Goal: Information Seeking & Learning: Find contact information

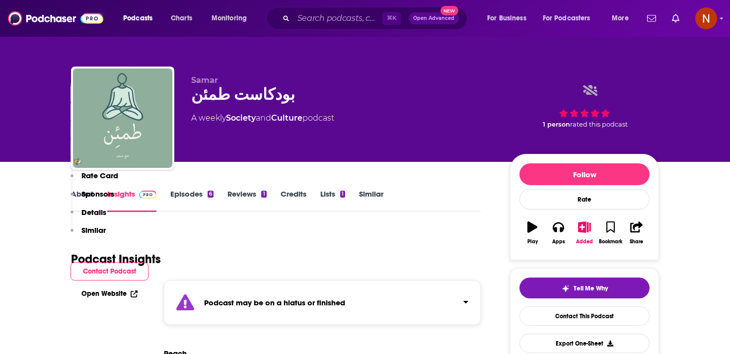
scroll to position [480, 0]
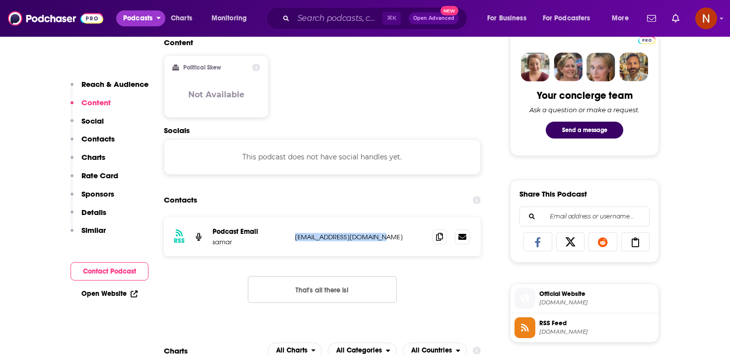
click at [139, 16] on span "Podcasts" at bounding box center [137, 18] width 29 height 14
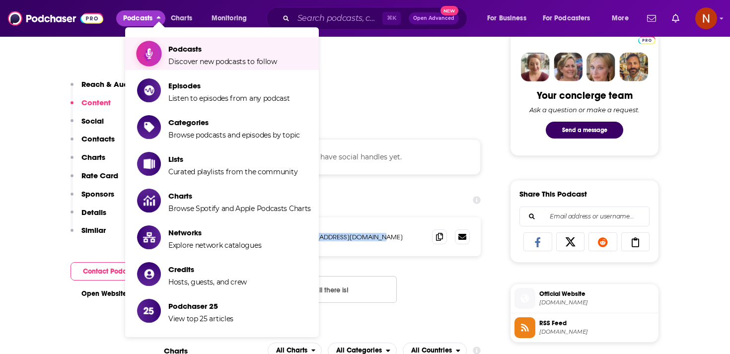
click at [164, 44] on link "Podcasts Discover new podcasts to follow" at bounding box center [224, 53] width 174 height 25
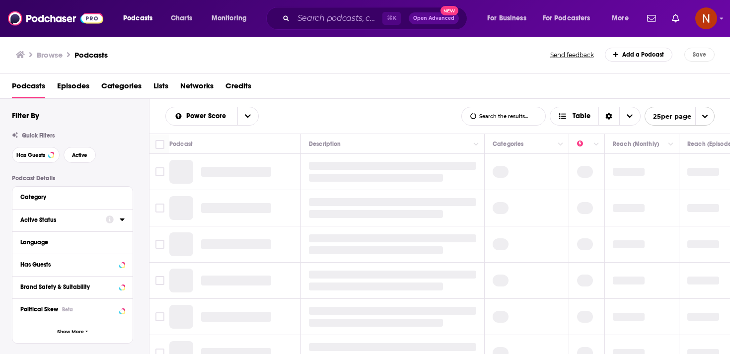
click at [98, 222] on div "Active Status" at bounding box center [59, 219] width 79 height 7
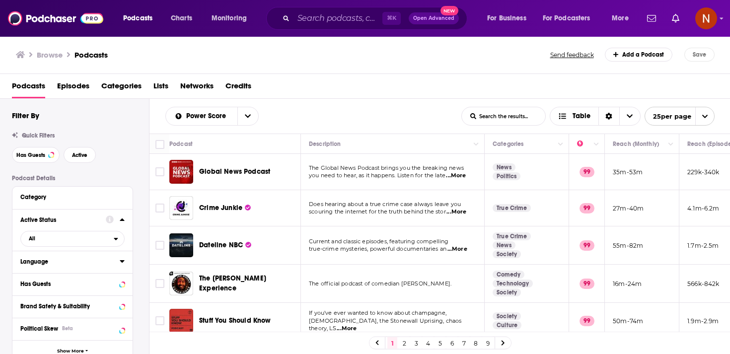
click at [89, 262] on div "Language" at bounding box center [66, 261] width 93 height 7
click at [92, 278] on div at bounding box center [72, 331] width 104 height 126
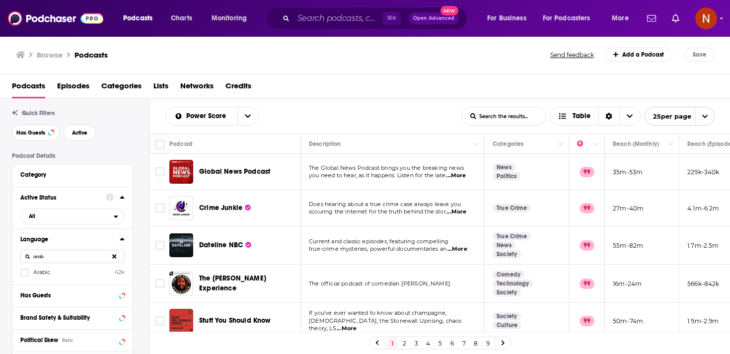
type input "arab"
click at [64, 275] on label "Arabic 42k" at bounding box center [72, 272] width 104 height 8
click at [24, 276] on input "multiSelectOption-ar-0" at bounding box center [24, 276] width 0 height 0
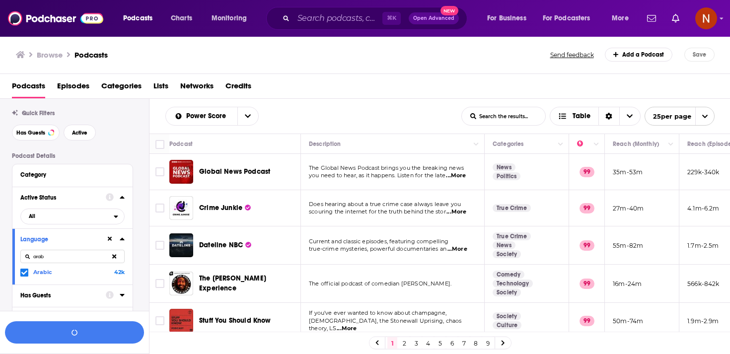
scroll to position [47, 0]
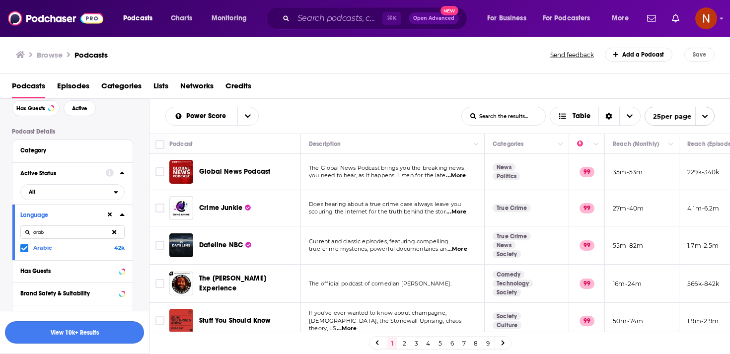
click at [76, 333] on button "View 10k+ Results" at bounding box center [74, 332] width 139 height 22
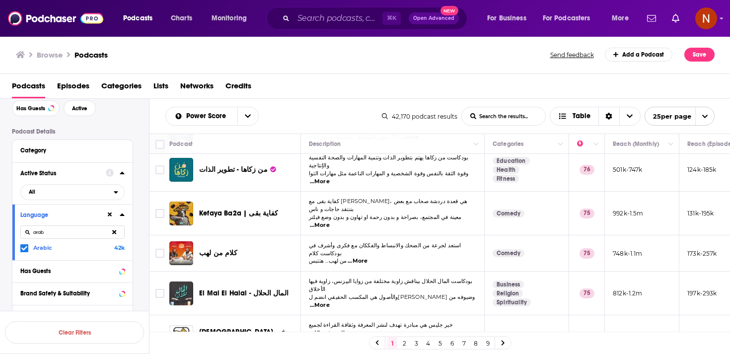
scroll to position [752, 0]
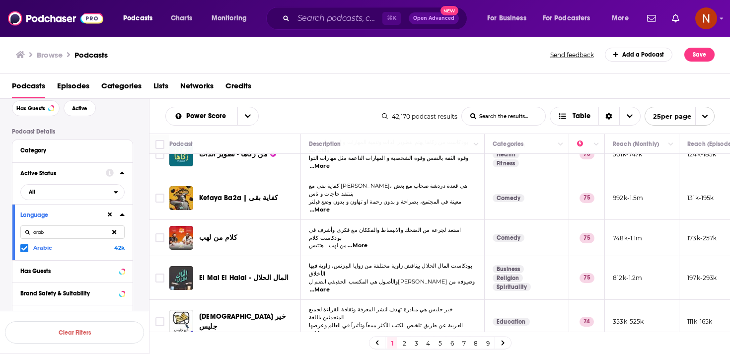
click at [406, 343] on link "2" at bounding box center [404, 343] width 10 height 12
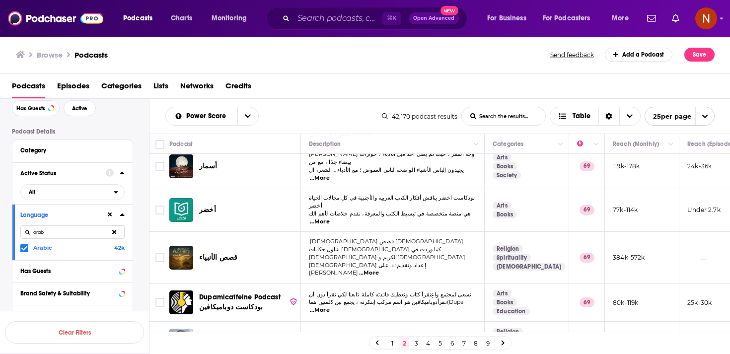
scroll to position [756, 0]
click at [416, 342] on link "3" at bounding box center [416, 343] width 10 height 12
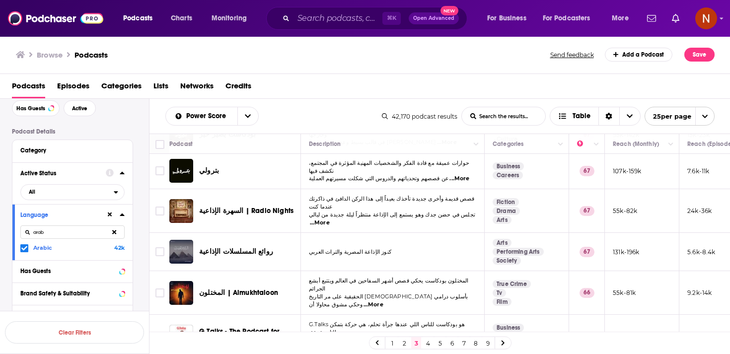
scroll to position [533, 0]
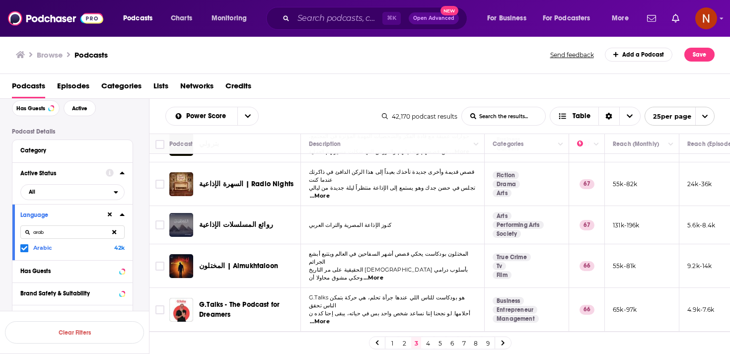
click at [416, 288] on td "G.Talks هو بودكاست للناس اللي عندها جرأة تحلم، هي حركة بتمكن الناس تحقق أحلامها…" at bounding box center [393, 310] width 184 height 44
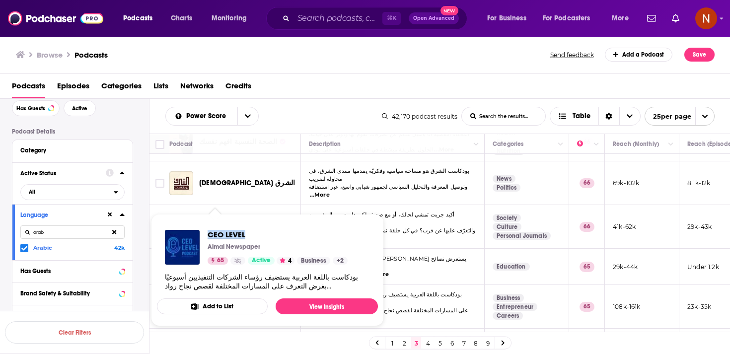
scroll to position [754, 0]
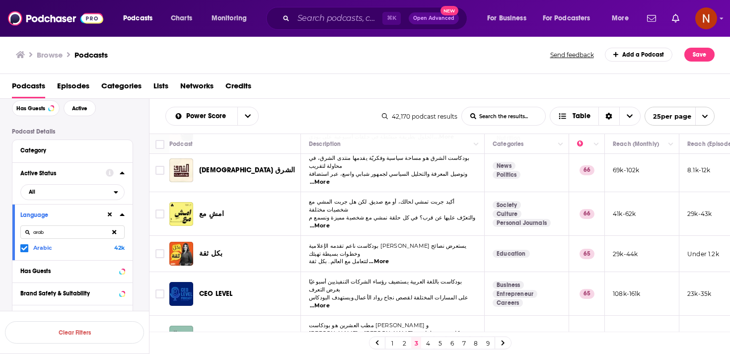
click at [430, 346] on link "4" at bounding box center [428, 343] width 10 height 12
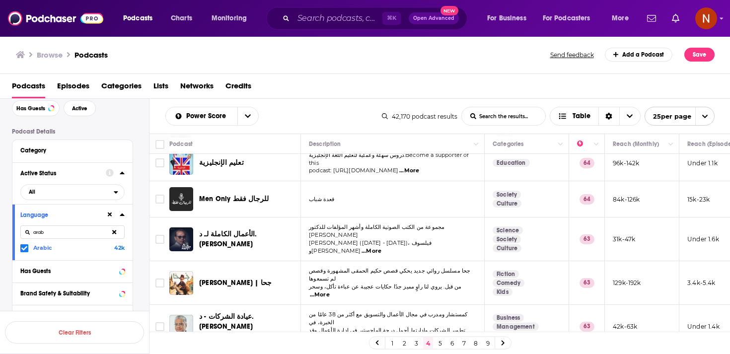
scroll to position [752, 0]
click at [440, 343] on link "5" at bounding box center [440, 343] width 10 height 12
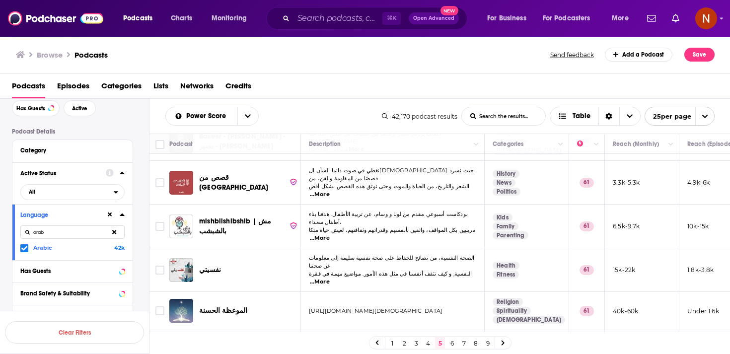
scroll to position [746, 0]
click at [451, 342] on link "6" at bounding box center [452, 343] width 10 height 12
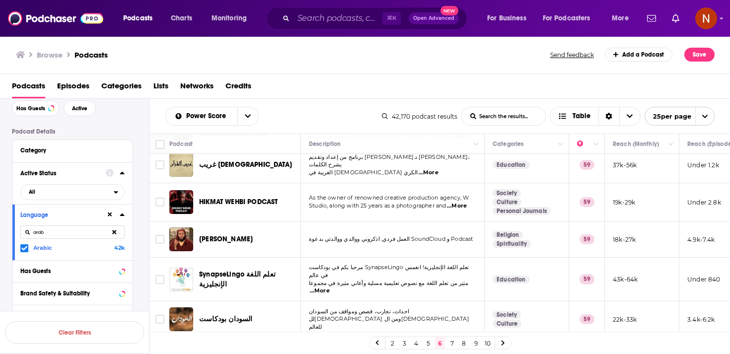
scroll to position [740, 0]
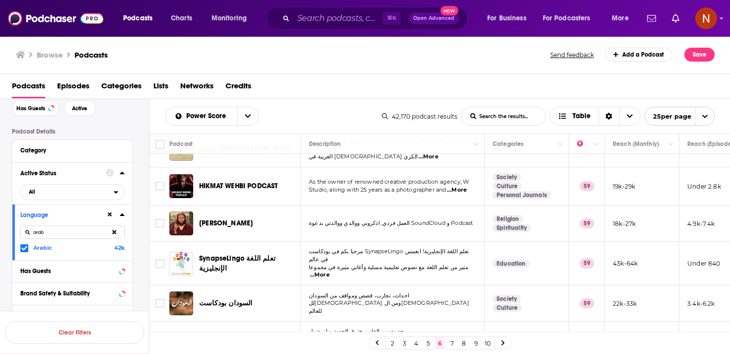
click at [451, 343] on link "7" at bounding box center [452, 343] width 10 height 12
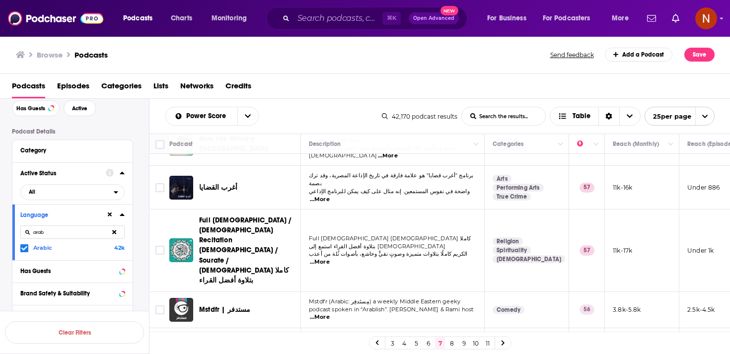
scroll to position [770, 0]
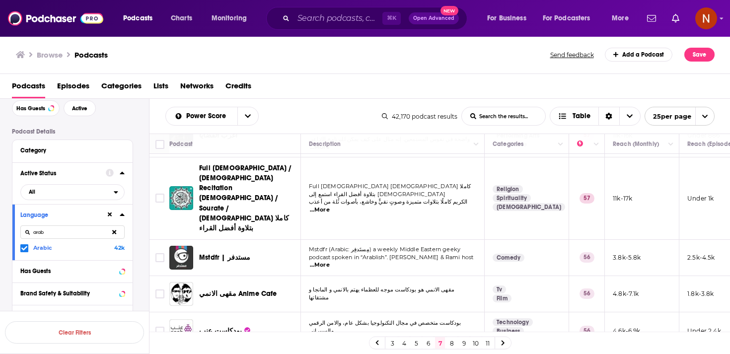
click at [449, 343] on link "8" at bounding box center [452, 343] width 10 height 12
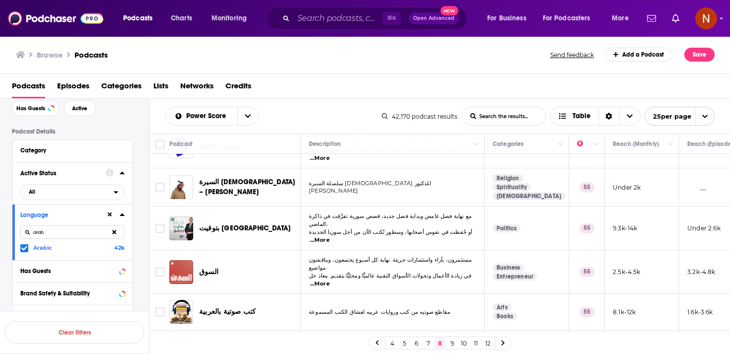
scroll to position [450, 0]
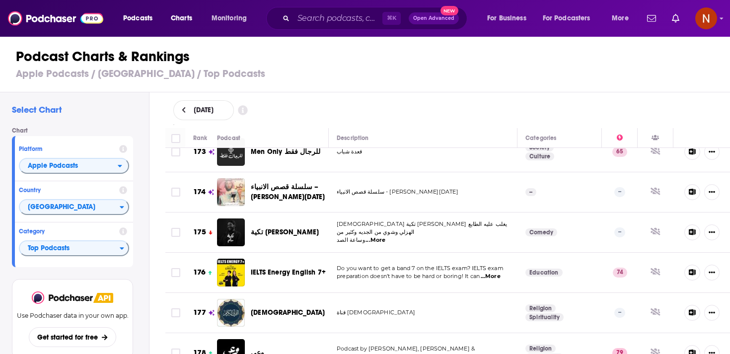
scroll to position [7391, 0]
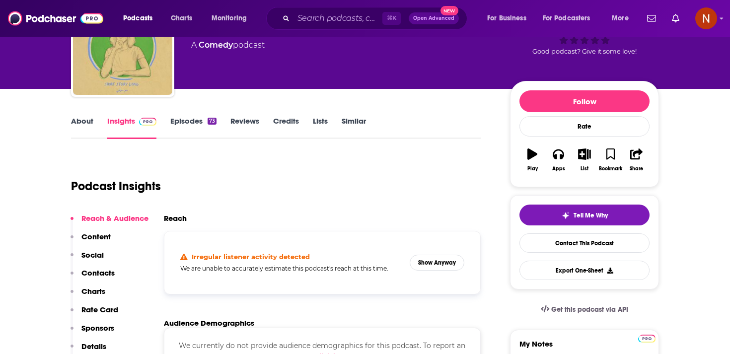
scroll to position [75, 0]
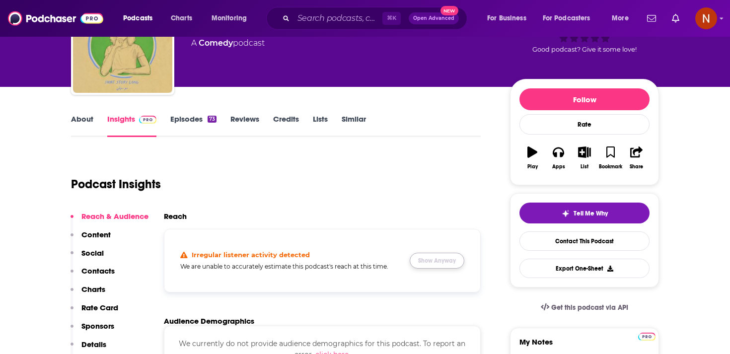
click at [424, 263] on button "Show Anyway" at bounding box center [437, 261] width 55 height 16
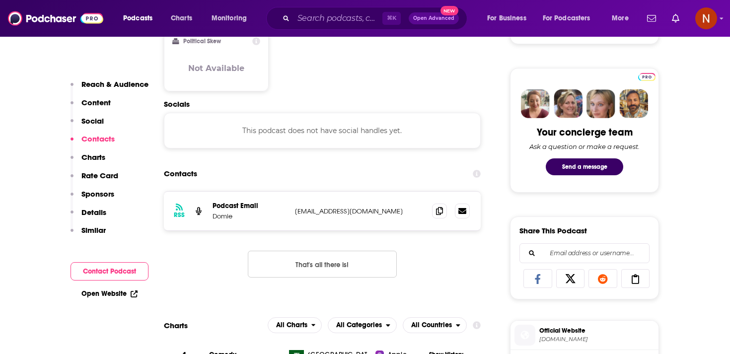
scroll to position [615, 0]
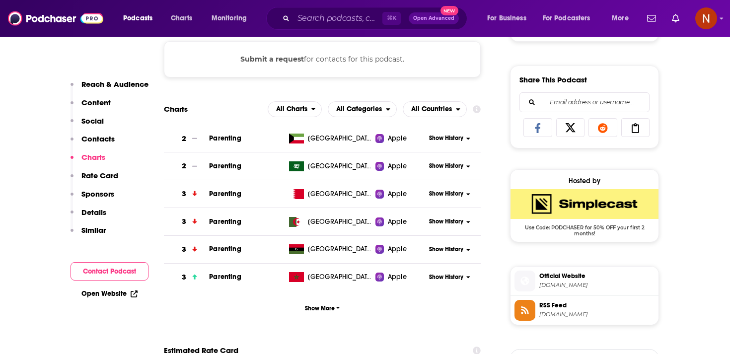
scroll to position [591, 0]
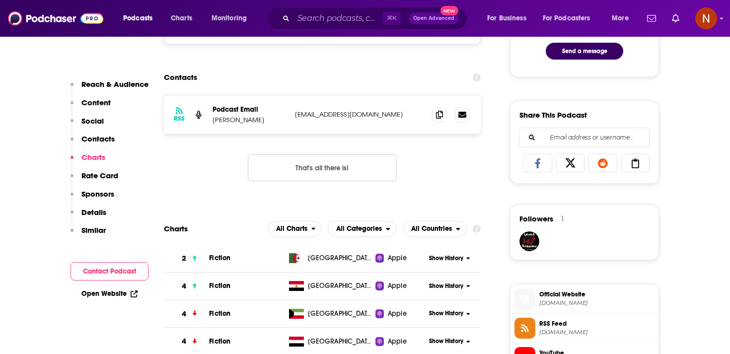
scroll to position [518, 0]
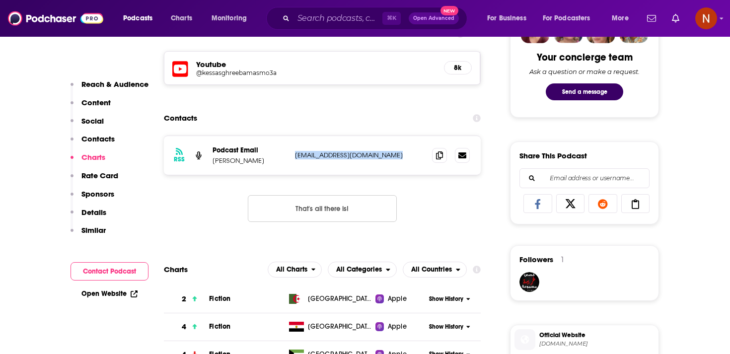
drag, startPoint x: 294, startPoint y: 155, endPoint x: 413, endPoint y: 156, distance: 118.6
click at [413, 156] on p "hekayatkreepypasta@gmail.com" at bounding box center [359, 155] width 129 height 8
copy p "hekayatkreepypasta@gmail.com"
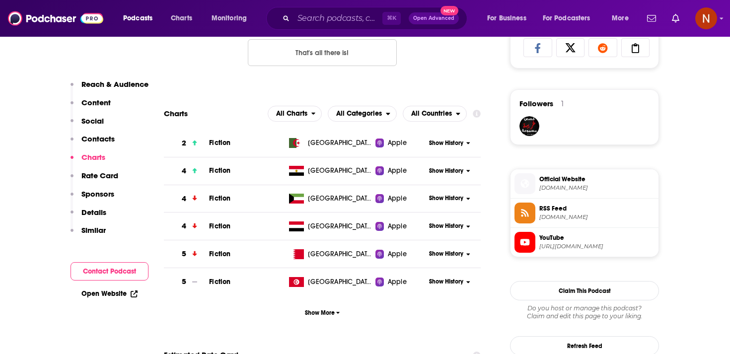
scroll to position [709, 0]
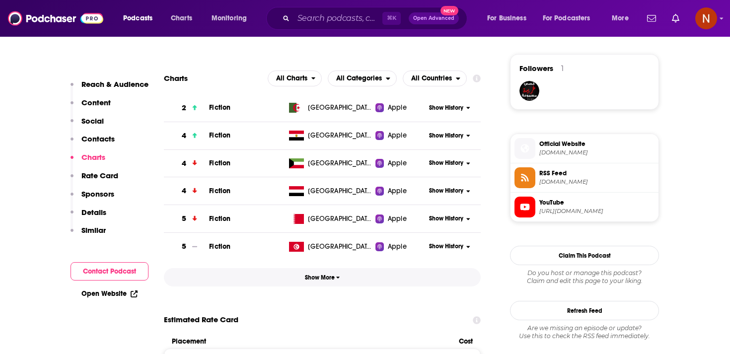
click at [329, 275] on button "Show More" at bounding box center [322, 277] width 317 height 18
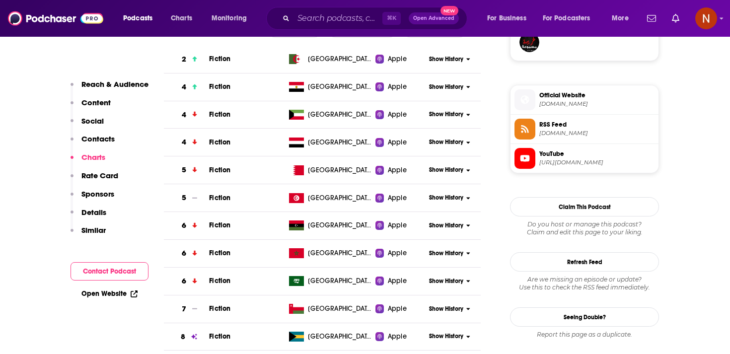
scroll to position [764, 0]
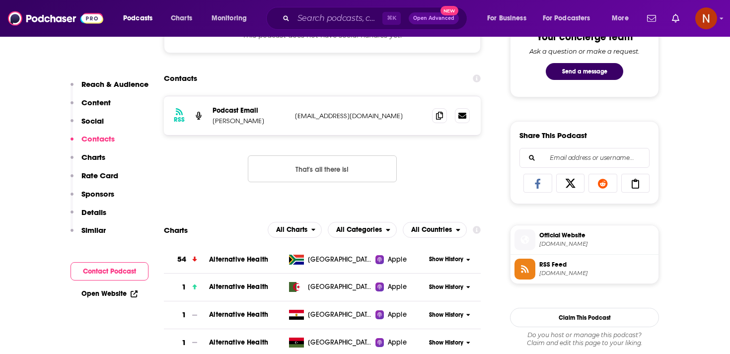
scroll to position [555, 0]
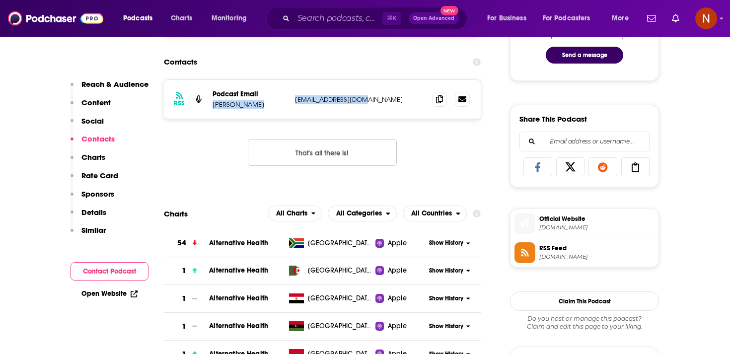
drag, startPoint x: 286, startPoint y: 100, endPoint x: 358, endPoint y: 100, distance: 71.5
click at [0, 0] on div "Podcast Email Samah Alothman [EMAIL_ADDRESS][DOMAIN_NAME] [DOMAIN_NAME][EMAIL_A…" at bounding box center [0, 0] width 0 height 0
click at [381, 100] on p "[EMAIL_ADDRESS][DOMAIN_NAME]" at bounding box center [359, 99] width 129 height 8
drag, startPoint x: 381, startPoint y: 100, endPoint x: 292, endPoint y: 99, distance: 88.9
click at [292, 99] on div "RSS Podcast Email Samah Alothman [EMAIL_ADDRESS][DOMAIN_NAME] [DOMAIN_NAME][EMA…" at bounding box center [322, 99] width 317 height 39
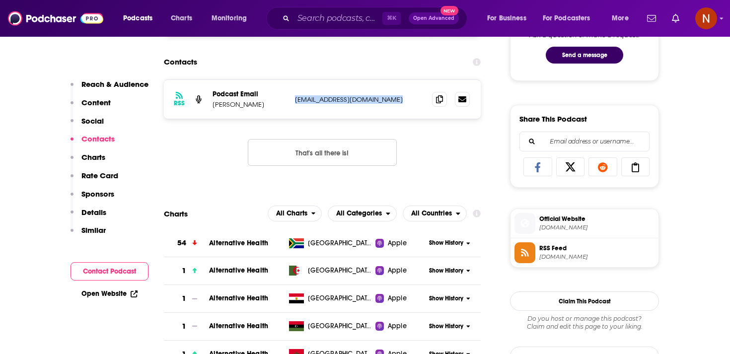
click at [323, 124] on div "RSS Podcast Email Samah Alothman [EMAIL_ADDRESS][DOMAIN_NAME] [DOMAIN_NAME][EMA…" at bounding box center [322, 130] width 317 height 102
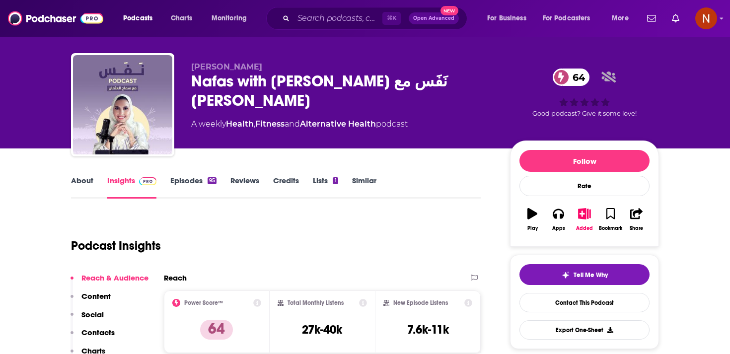
scroll to position [0, 0]
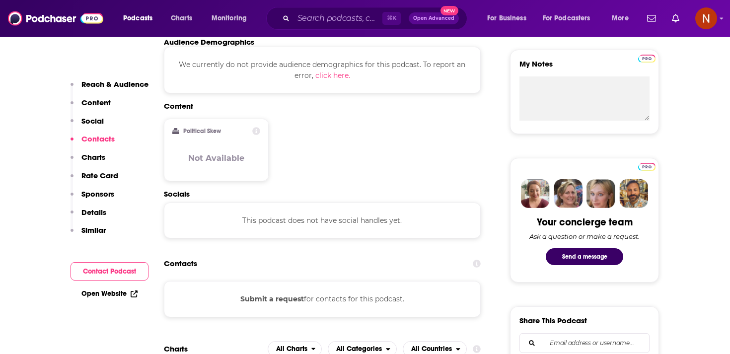
scroll to position [343, 0]
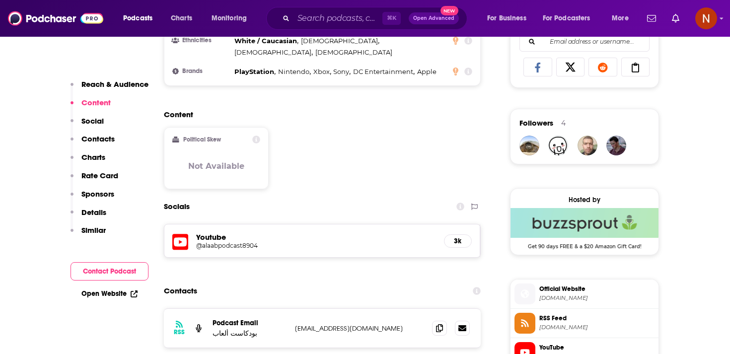
scroll to position [727, 0]
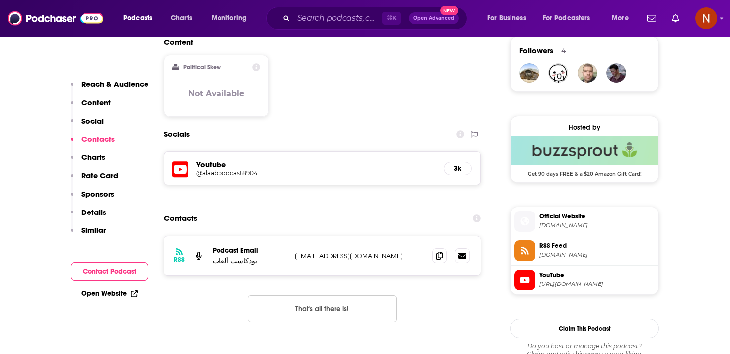
drag, startPoint x: 290, startPoint y: 221, endPoint x: 347, endPoint y: 221, distance: 56.6
click at [347, 236] on div "RSS Podcast Email بودكاست ألعاب info@alaab.net info@alaab.net" at bounding box center [322, 255] width 317 height 39
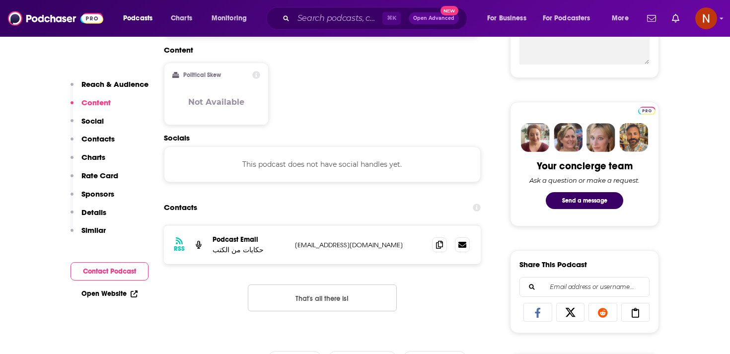
scroll to position [412, 0]
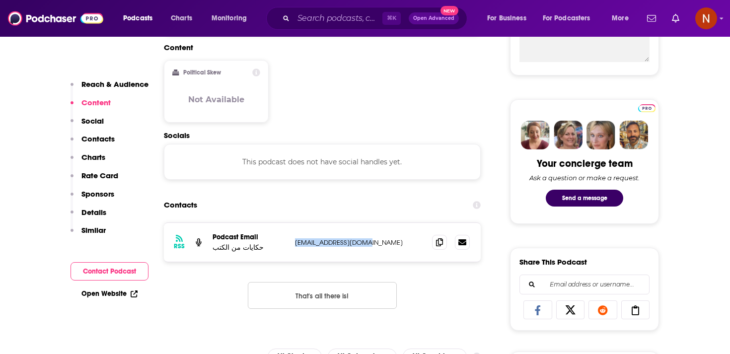
drag, startPoint x: 293, startPoint y: 243, endPoint x: 372, endPoint y: 243, distance: 78.9
click at [373, 243] on div "RSS Podcast Email حكايات من الكتب [EMAIL_ADDRESS][DOMAIN_NAME] [EMAIL_ADDRESS][…" at bounding box center [322, 242] width 317 height 39
copy p "hbooks1000@gmail.com"
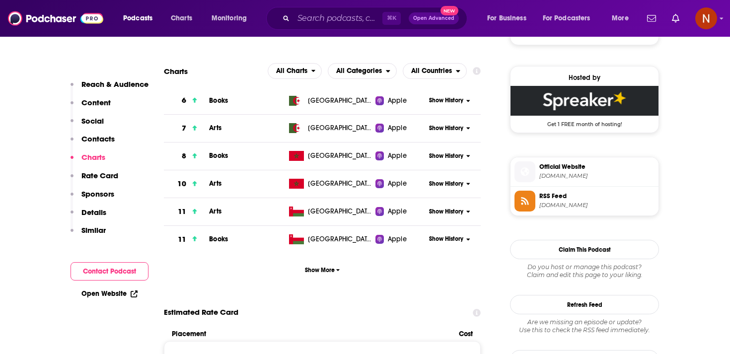
scroll to position [719, 0]
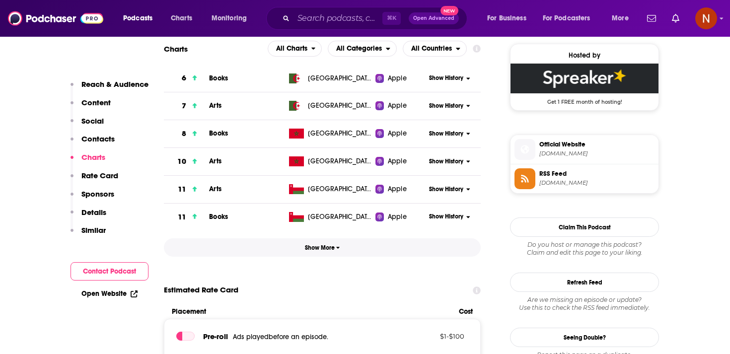
click at [339, 254] on button "Show More" at bounding box center [322, 247] width 317 height 18
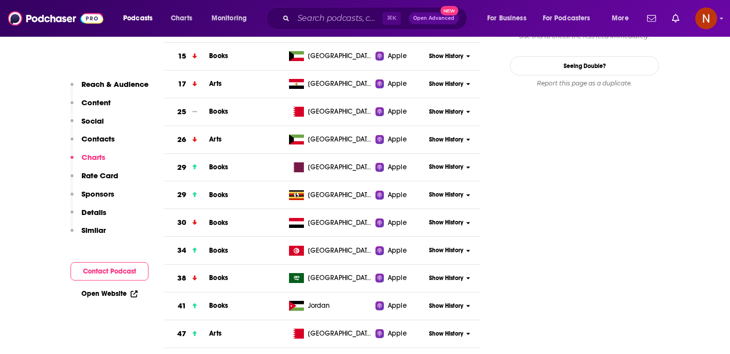
scroll to position [1070, 0]
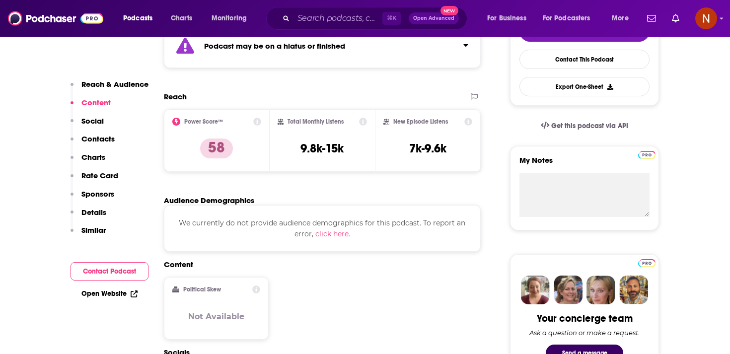
scroll to position [242, 0]
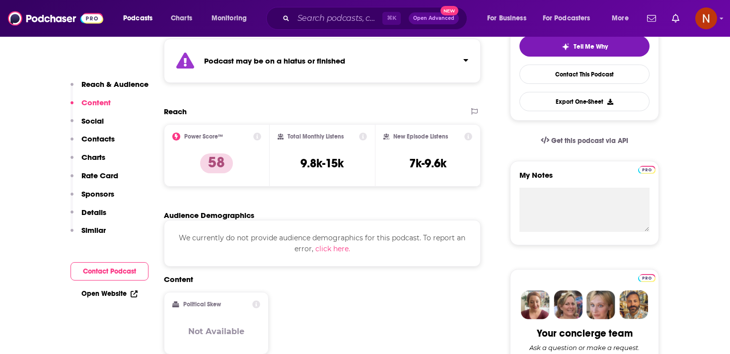
click at [323, 71] on div "Podcast may be on a hiatus or finished" at bounding box center [322, 61] width 317 height 44
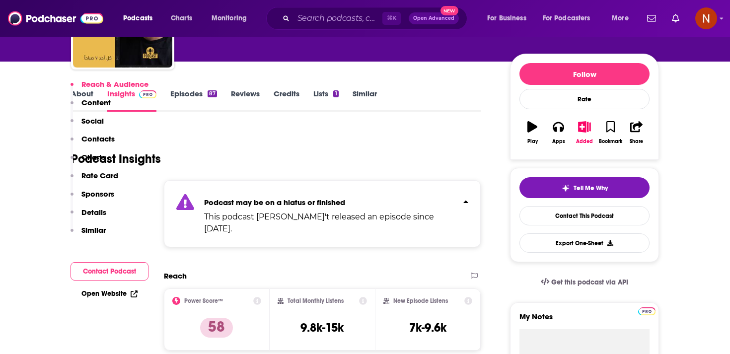
scroll to position [0, 0]
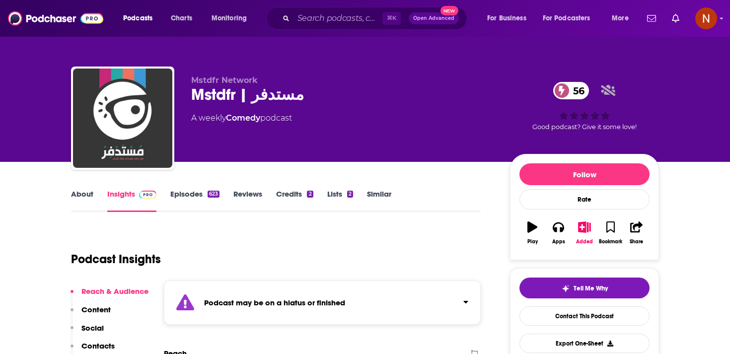
click at [338, 315] on div "Podcast may be on a hiatus or finished" at bounding box center [322, 302] width 317 height 44
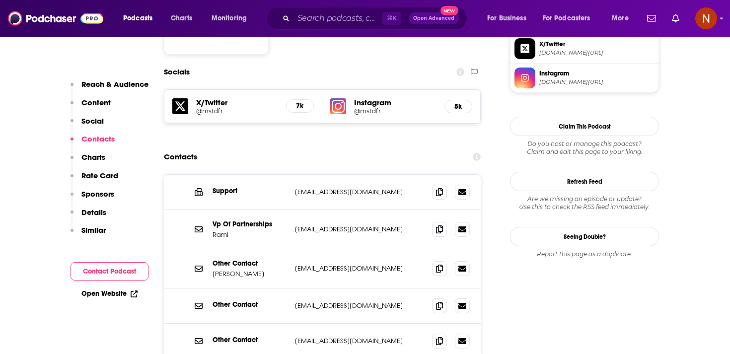
scroll to position [871, 0]
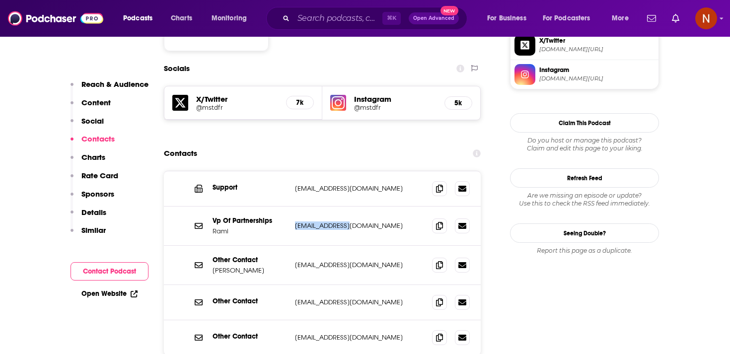
drag, startPoint x: 293, startPoint y: 203, endPoint x: 364, endPoint y: 203, distance: 71.0
click at [364, 207] on div "Vp Of Partnerships Rami rami@mstdfr.com rami@mstdfr.com" at bounding box center [322, 226] width 317 height 39
copy p "rami@mstdfr.com"
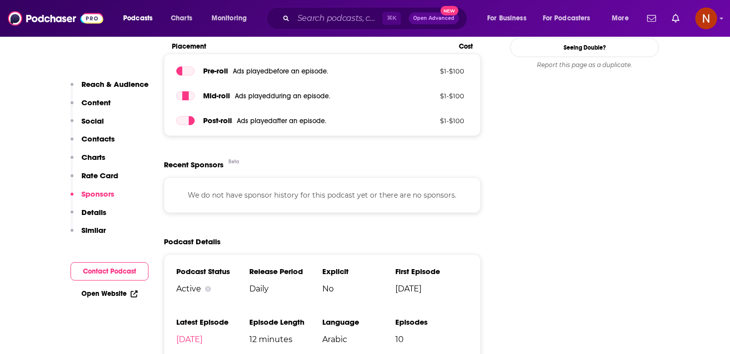
scroll to position [680, 0]
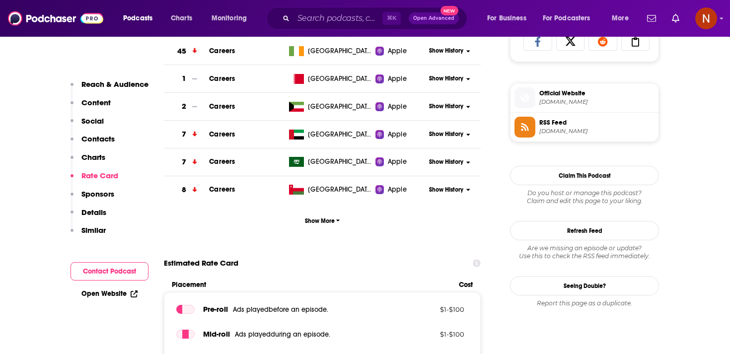
click at [536, 135] on span "RSS Feed [DOMAIN_NAME]" at bounding box center [594, 127] width 119 height 20
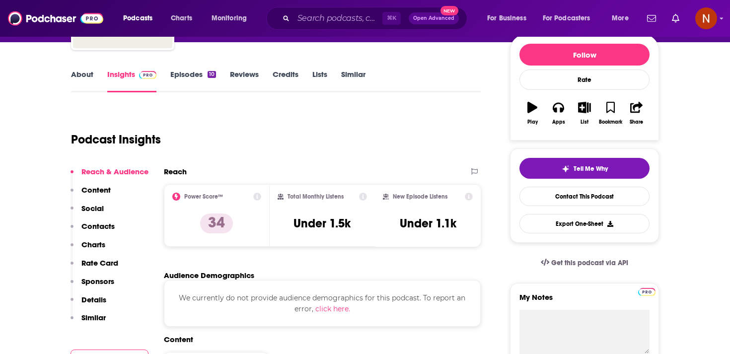
scroll to position [0, 0]
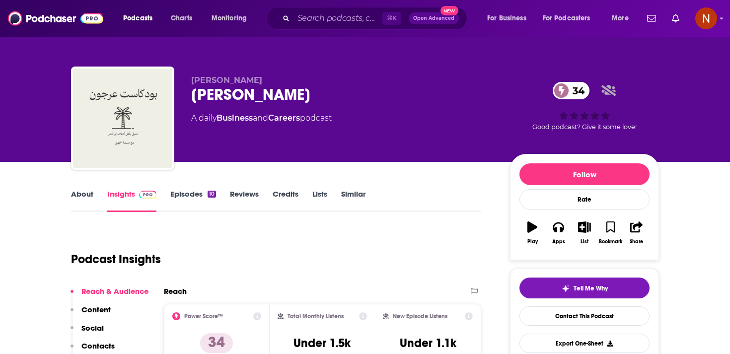
click at [254, 98] on div "بودكاست عرجون 34" at bounding box center [342, 94] width 303 height 19
copy div "بودكاست عرجون 34"
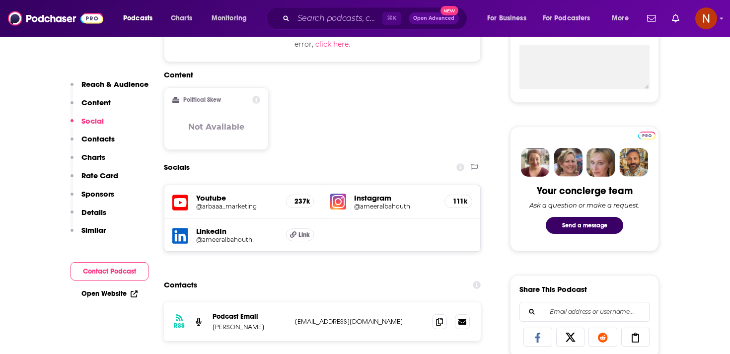
scroll to position [400, 0]
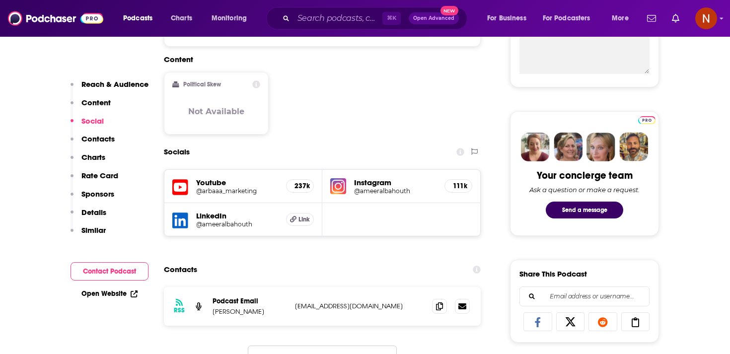
drag, startPoint x: 297, startPoint y: 310, endPoint x: 355, endPoint y: 309, distance: 58.1
click at [315, 310] on p "[EMAIL_ADDRESS][DOMAIN_NAME]" at bounding box center [359, 306] width 129 height 8
click at [361, 309] on p "[EMAIL_ADDRESS][DOMAIN_NAME]" at bounding box center [359, 306] width 129 height 8
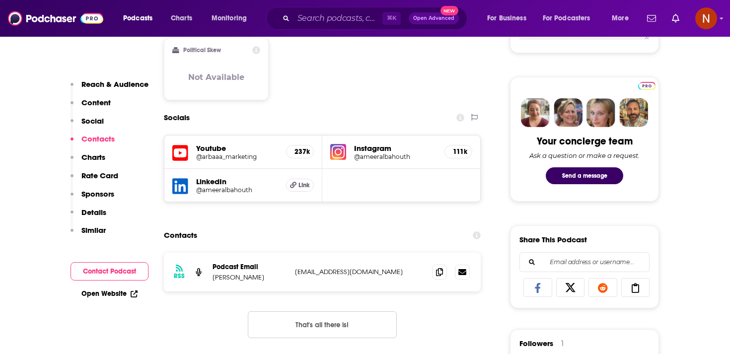
scroll to position [419, 0]
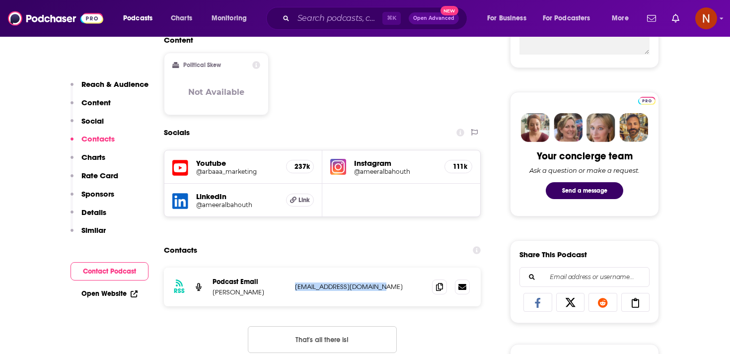
drag, startPoint x: 292, startPoint y: 288, endPoint x: 411, endPoint y: 287, distance: 118.6
click at [411, 288] on div "RSS Podcast Email [PERSON_NAME] [EMAIL_ADDRESS][DOMAIN_NAME] [EMAIL_ADDRESS][DO…" at bounding box center [322, 287] width 317 height 39
copy p "[EMAIL_ADDRESS][DOMAIN_NAME]"
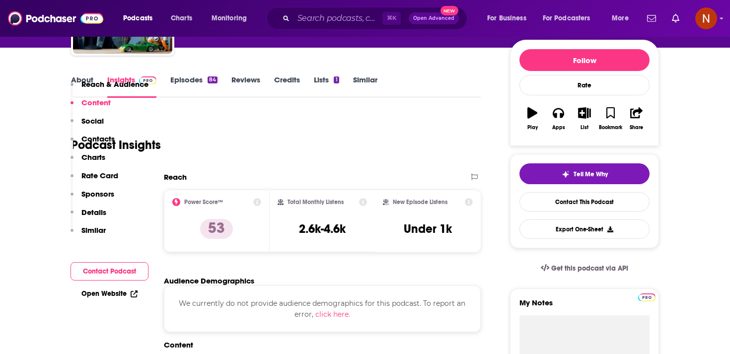
scroll to position [0, 0]
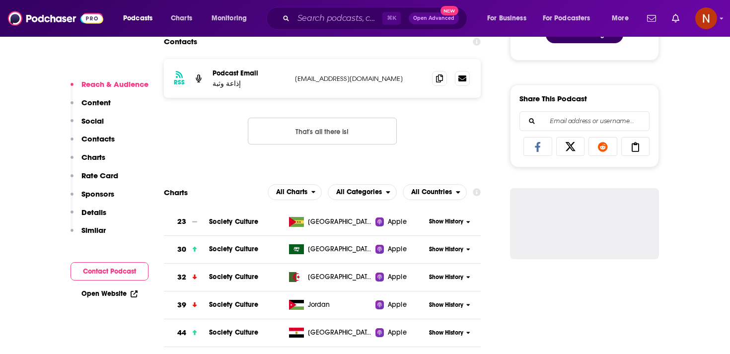
scroll to position [684, 0]
